Goal: Task Accomplishment & Management: Use online tool/utility

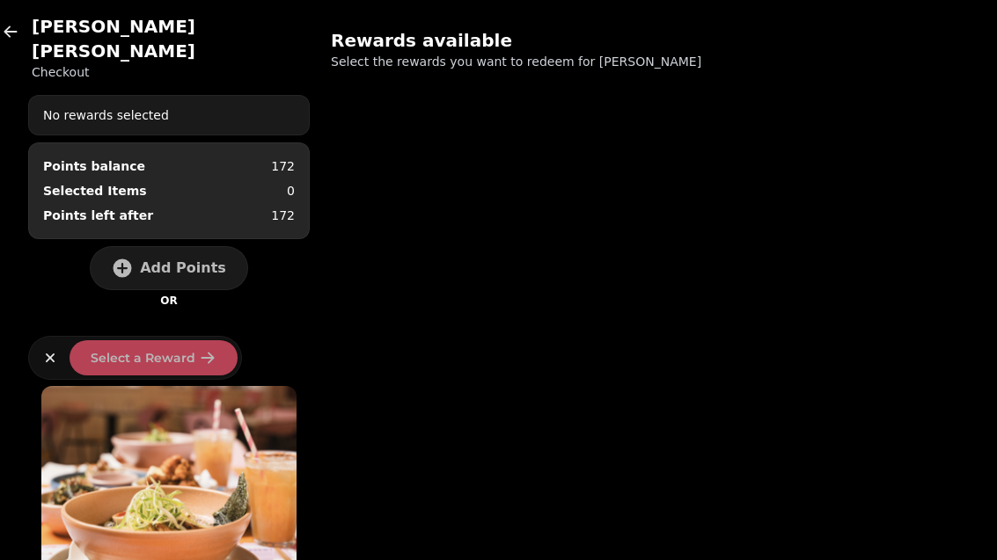
click at [3, 42] on button "button" at bounding box center [10, 31] width 35 height 35
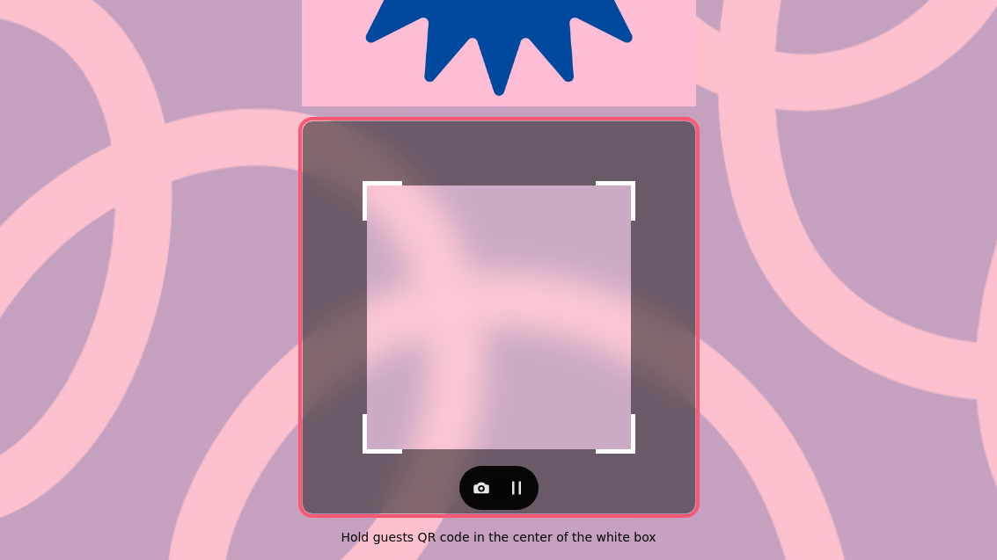
scroll to position [362, 0]
click at [489, 482] on icon "button" at bounding box center [481, 488] width 18 height 18
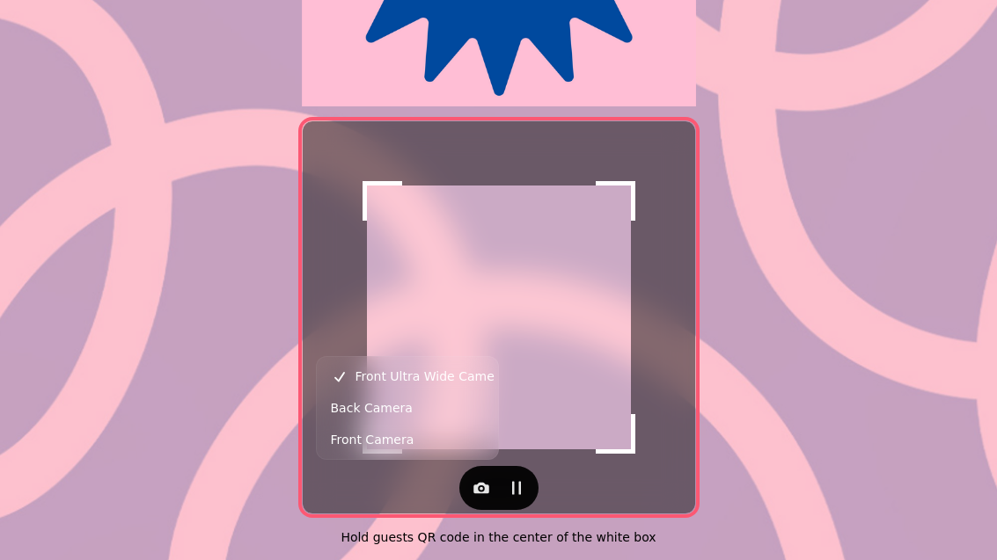
click at [402, 408] on span "Back Camera" at bounding box center [372, 408] width 82 height 21
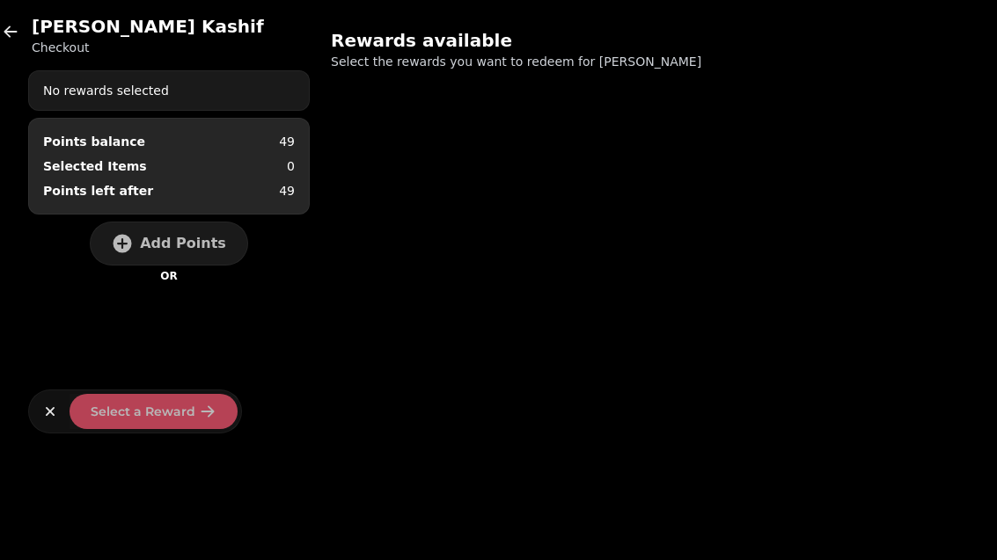
click at [143, 241] on button "Add Points" at bounding box center [169, 244] width 158 height 44
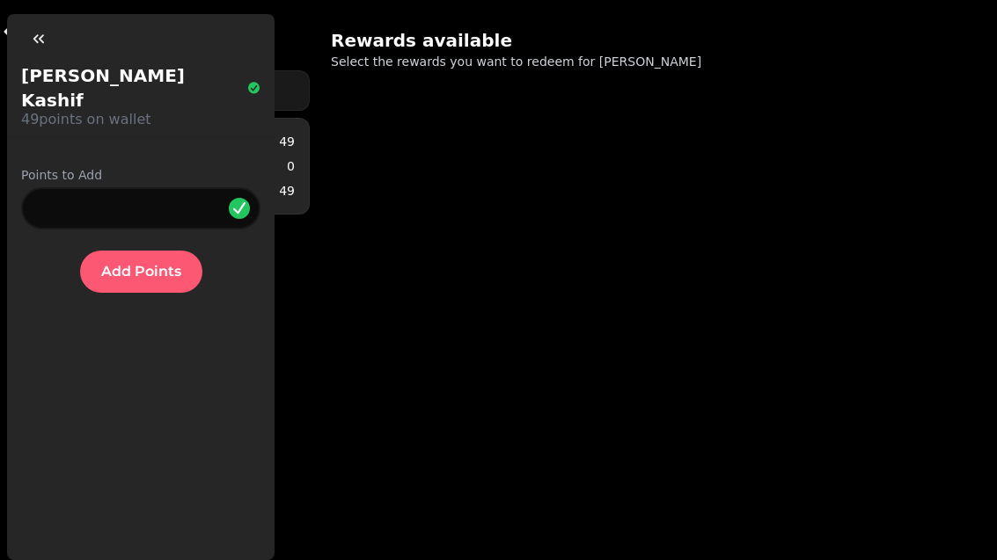
click at [130, 265] on span "Add Points" at bounding box center [141, 272] width 80 height 14
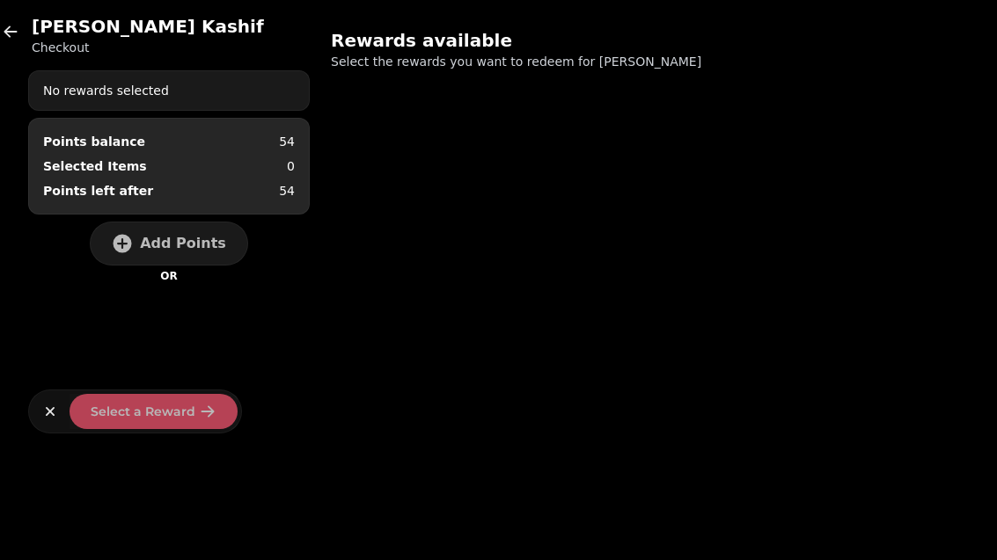
click at [11, 34] on icon "button" at bounding box center [11, 32] width 18 height 18
